Goal: Navigation & Orientation: Find specific page/section

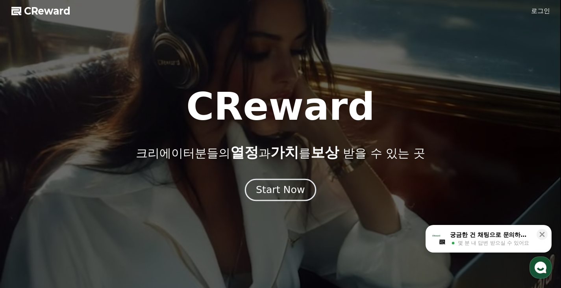
click at [280, 195] on div "Start Now" at bounding box center [280, 189] width 49 height 13
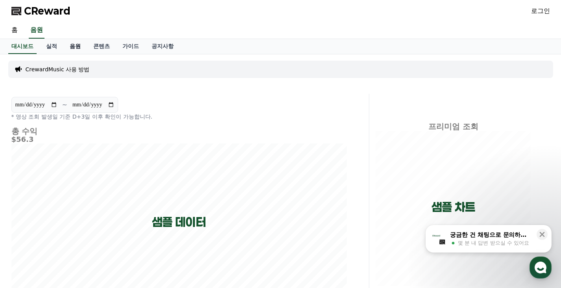
click at [76, 47] on link "음원" at bounding box center [75, 46] width 24 height 15
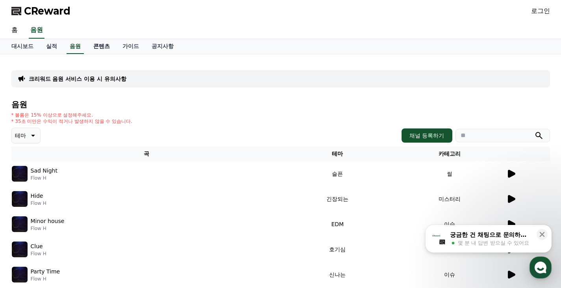
click at [93, 44] on link "콘텐츠" at bounding box center [101, 46] width 29 height 15
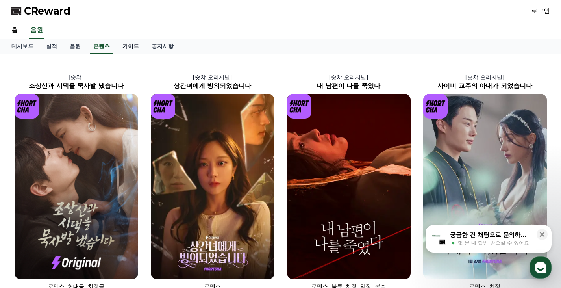
click at [129, 39] on link "가이드" at bounding box center [130, 46] width 29 height 15
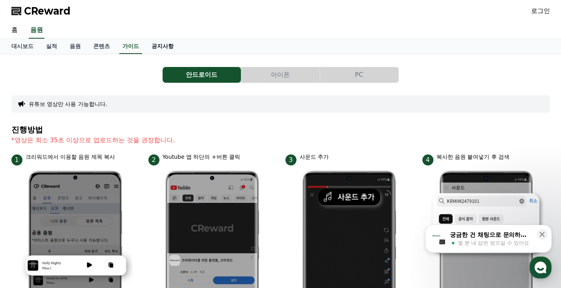
click at [159, 42] on link "공지사항" at bounding box center [162, 46] width 35 height 15
